Goal: Navigation & Orientation: Find specific page/section

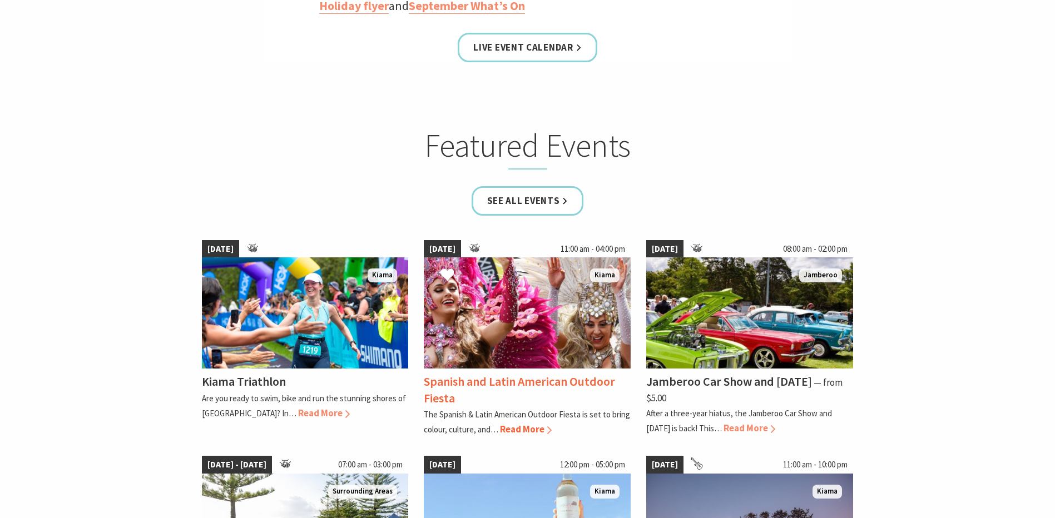
scroll to position [611, 0]
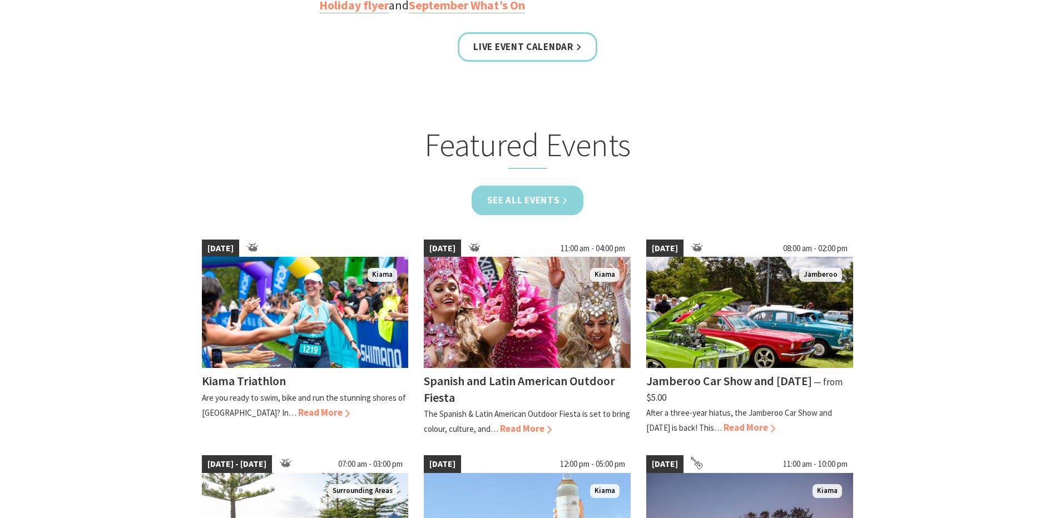
click at [569, 200] on link "See all Events" at bounding box center [527, 200] width 112 height 29
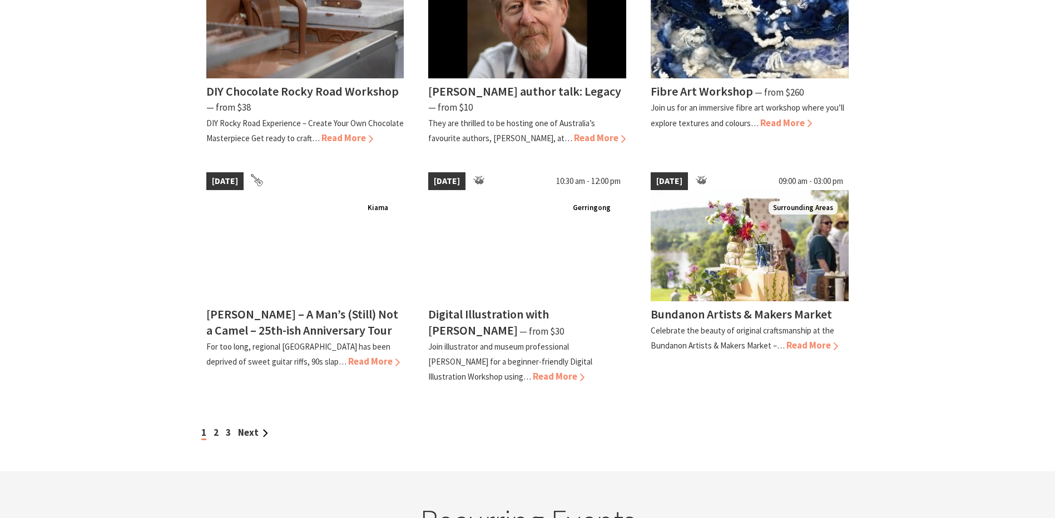
scroll to position [889, 0]
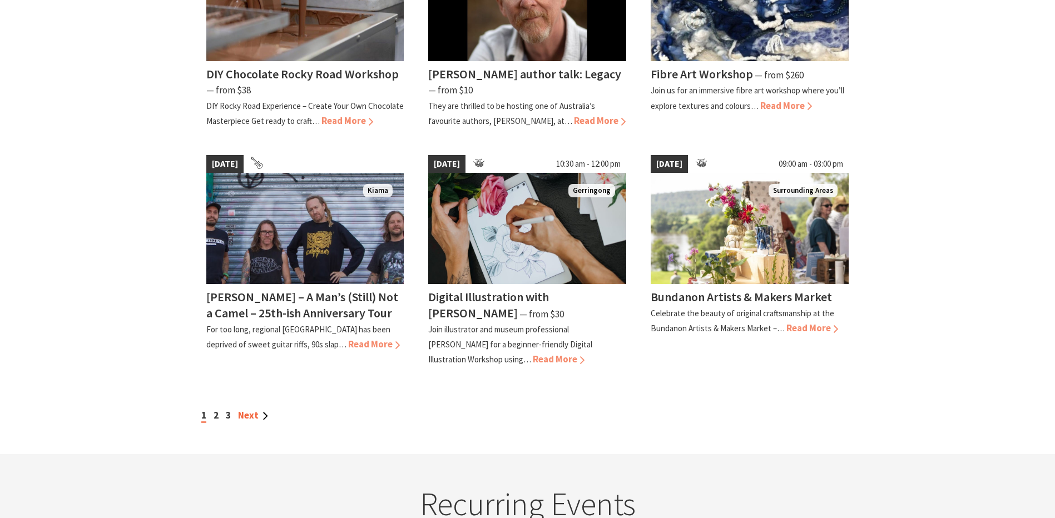
click at [248, 415] on link "Next" at bounding box center [253, 415] width 30 height 12
